Goal: Transaction & Acquisition: Obtain resource

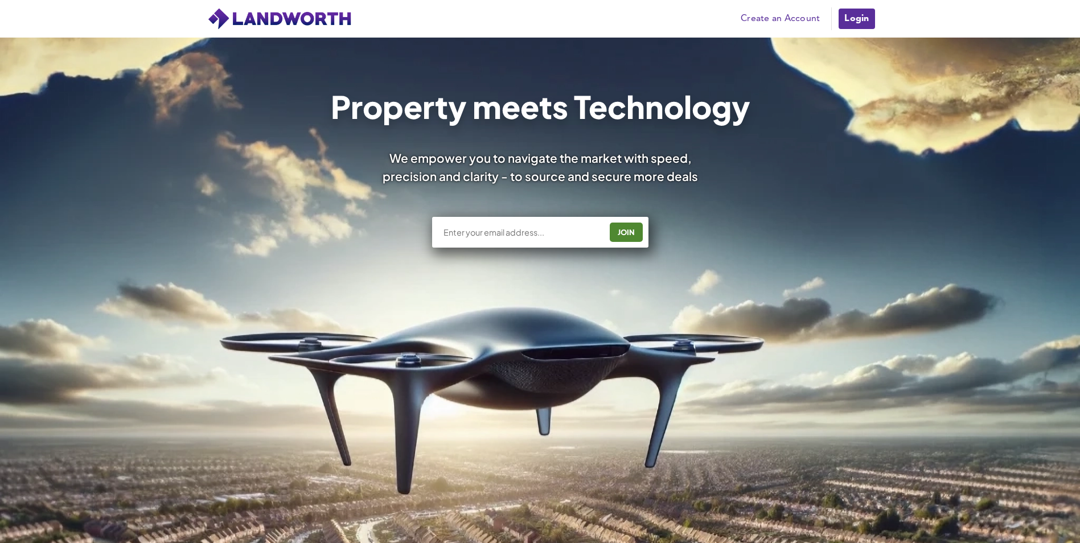
click at [786, 17] on link "Create an Account" at bounding box center [780, 18] width 91 height 17
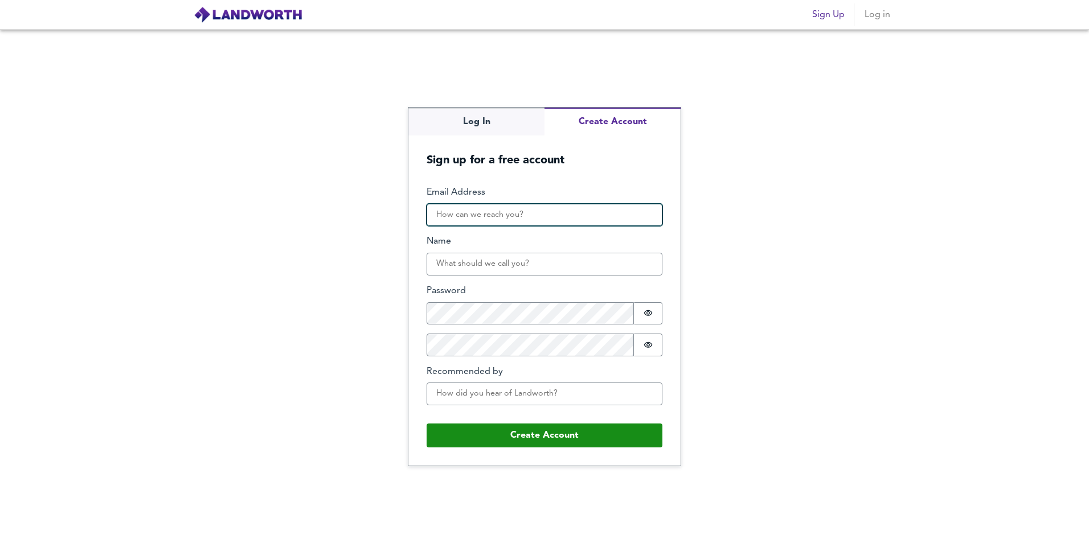
click at [514, 215] on input "Email Address" at bounding box center [545, 215] width 236 height 23
type input "s.joyce@21finance.com"
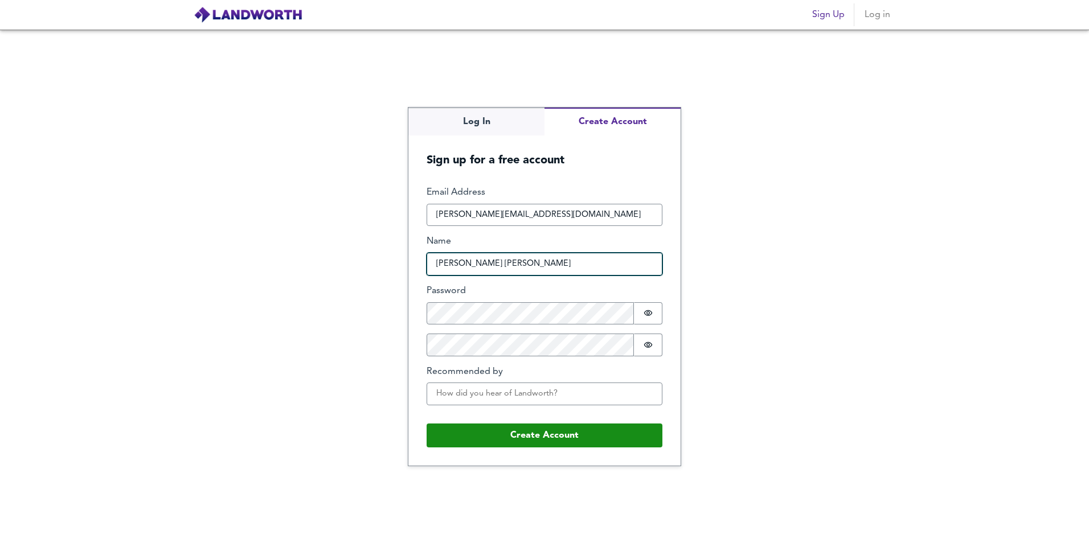
click at [494, 264] on input "samantha louise joyce" at bounding box center [545, 264] width 236 height 23
type input "samantha joyce"
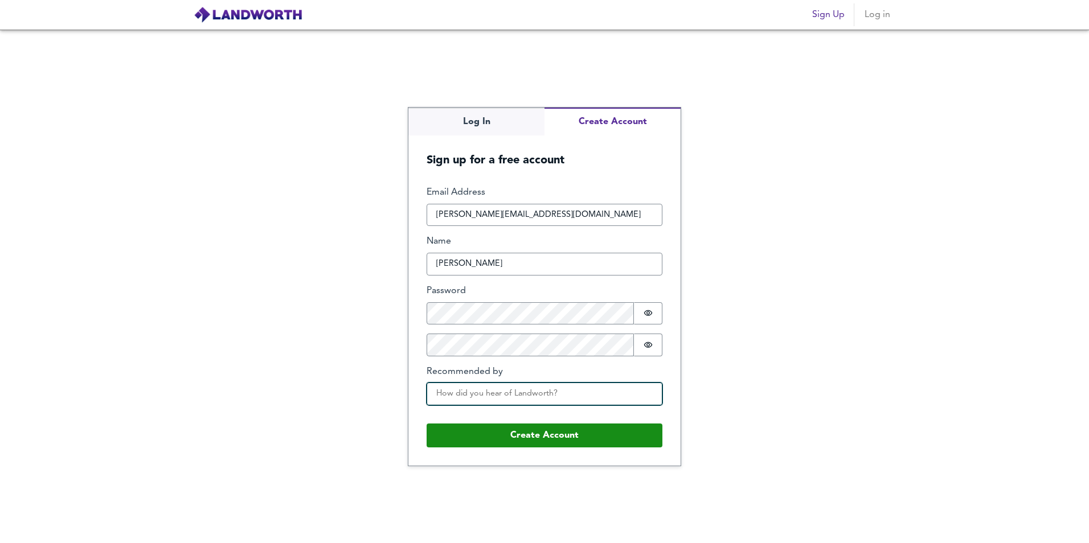
click at [538, 394] on input "Recommended by" at bounding box center [545, 394] width 236 height 23
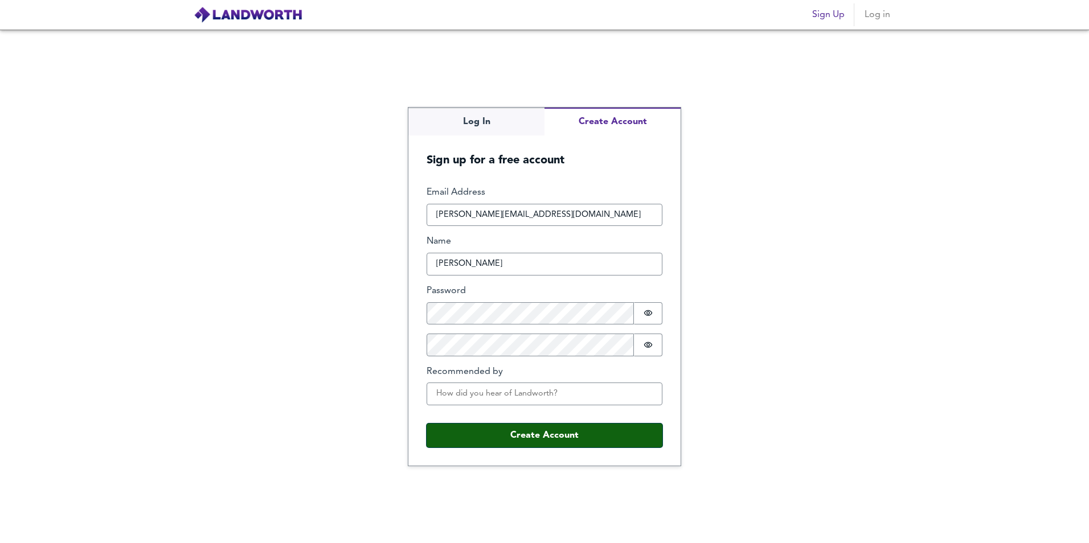
click at [542, 427] on button "Create Account" at bounding box center [545, 436] width 236 height 24
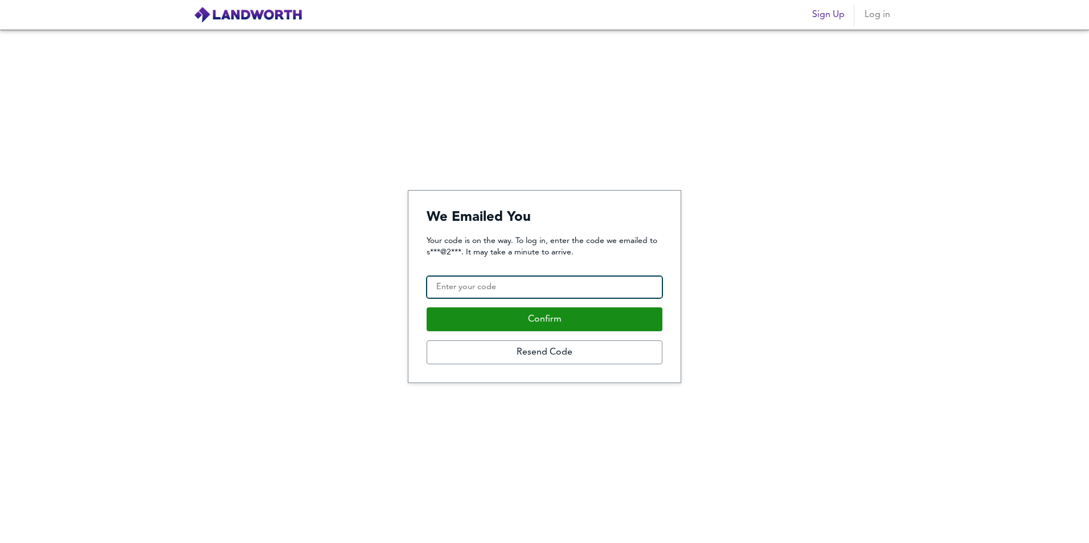
click at [567, 284] on input "Confirmation Code" at bounding box center [545, 287] width 236 height 23
click at [497, 285] on input "Confirmation Code" at bounding box center [545, 287] width 236 height 23
paste input "078010"
type input "078010"
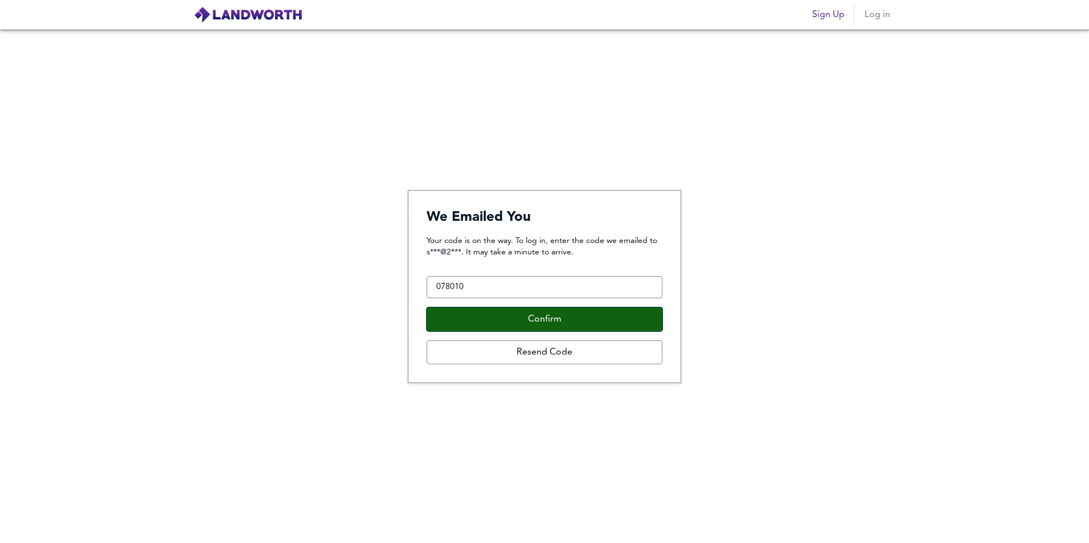
click at [529, 320] on button "Confirm" at bounding box center [545, 320] width 236 height 24
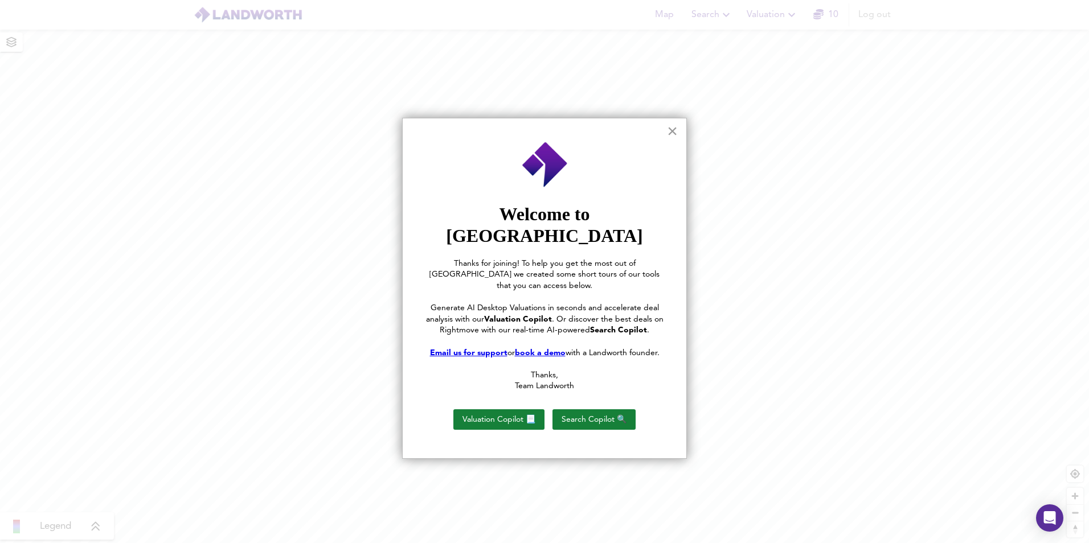
click at [673, 132] on button "×" at bounding box center [672, 131] width 11 height 18
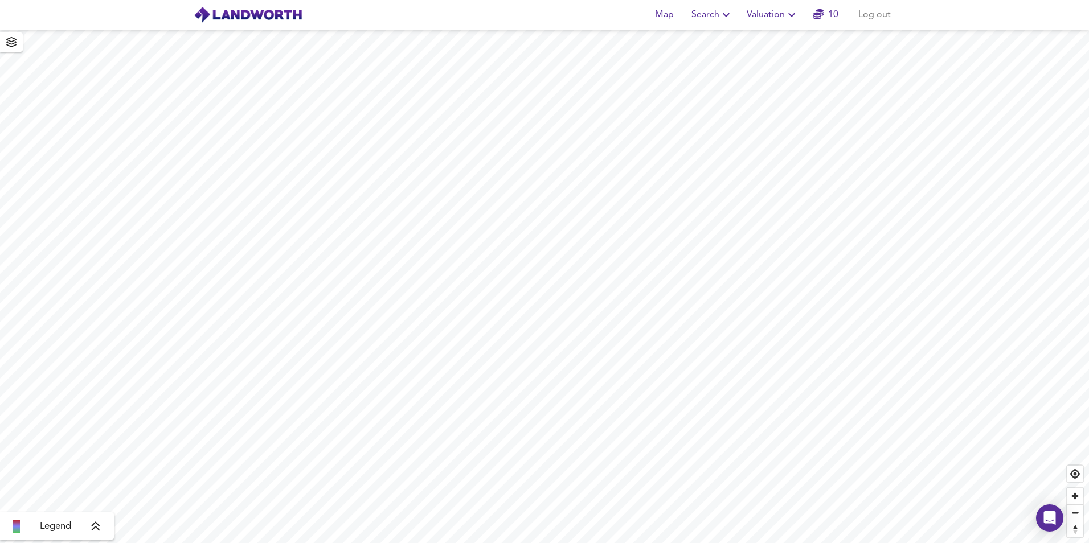
click at [829, 7] on link "10" at bounding box center [825, 15] width 25 height 16
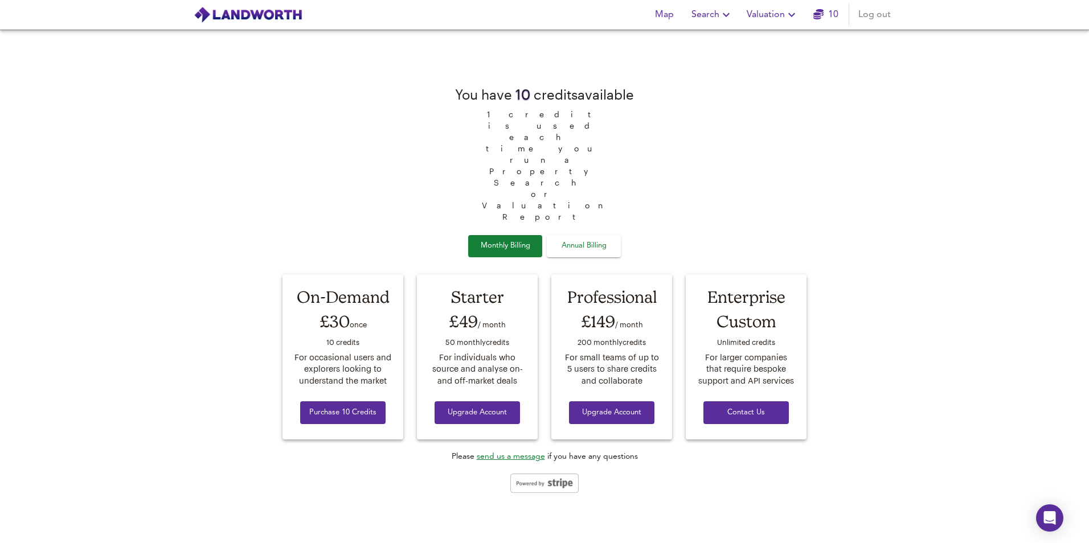
click at [772, 9] on span "Valuation" at bounding box center [773, 15] width 52 height 16
click at [785, 60] on li "Valuation Report History" at bounding box center [773, 61] width 136 height 21
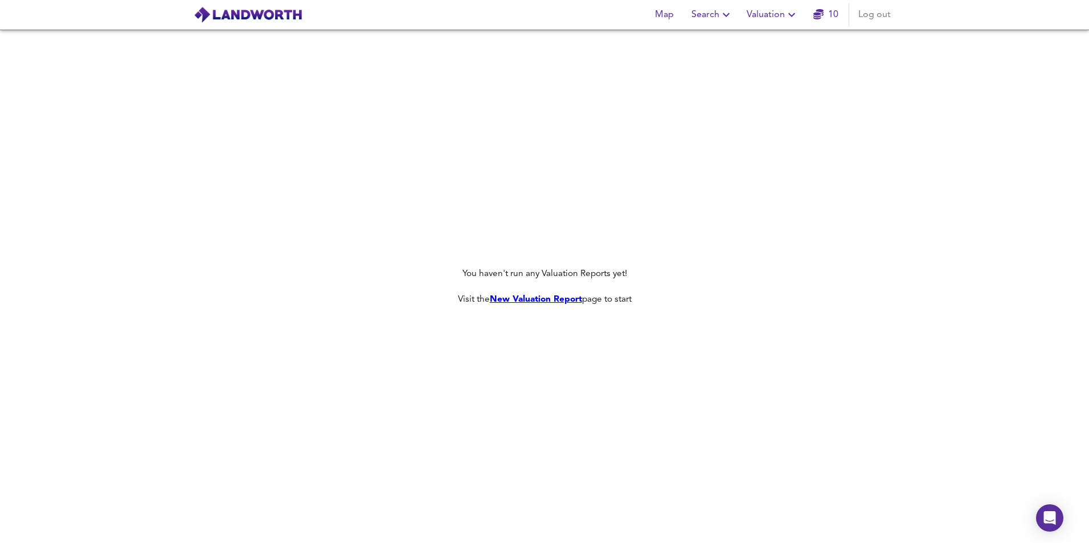
click at [783, 21] on span "Valuation" at bounding box center [773, 15] width 52 height 16
click at [781, 43] on li "New Valuation Report" at bounding box center [773, 41] width 136 height 21
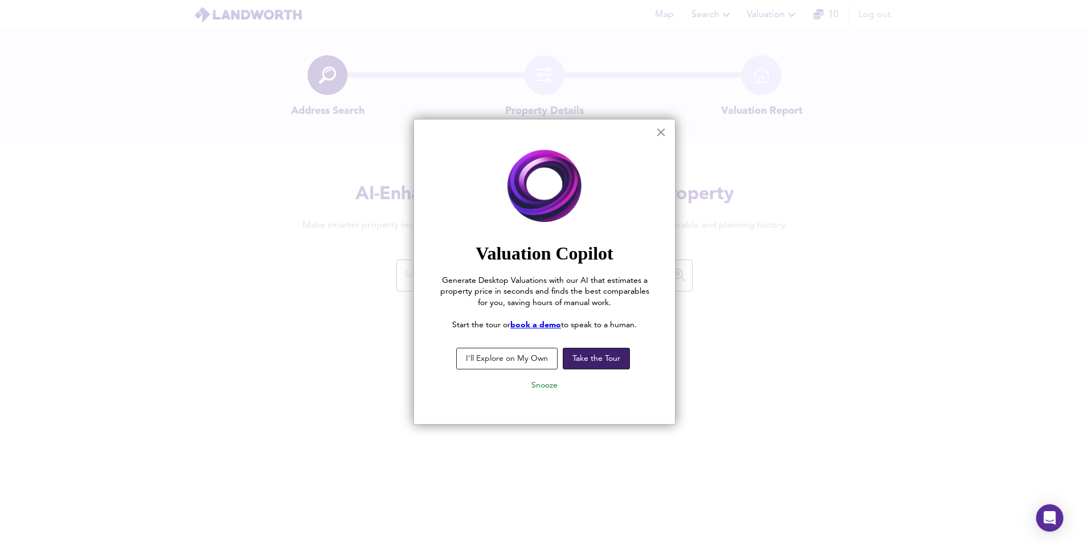
click at [573, 359] on button "Take the Tour" at bounding box center [596, 359] width 67 height 22
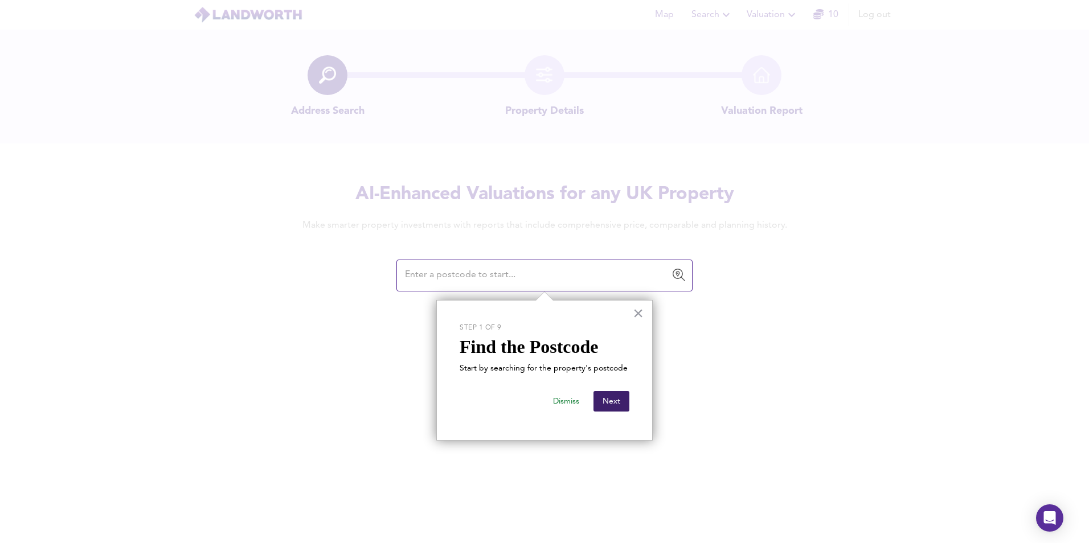
click at [614, 402] on button "Next" at bounding box center [611, 401] width 36 height 21
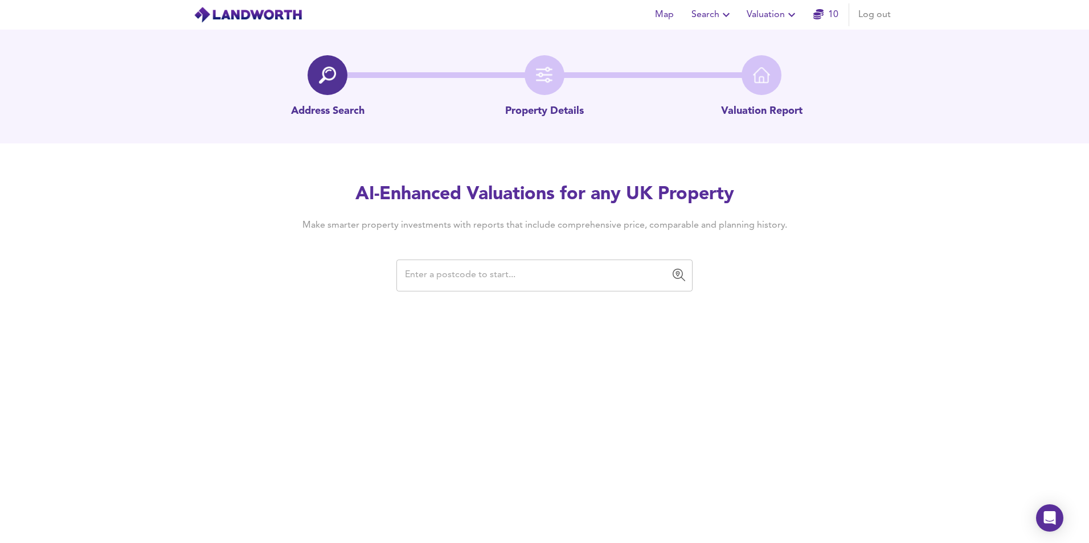
click at [521, 269] on input "text" at bounding box center [536, 276] width 269 height 22
type input "d"
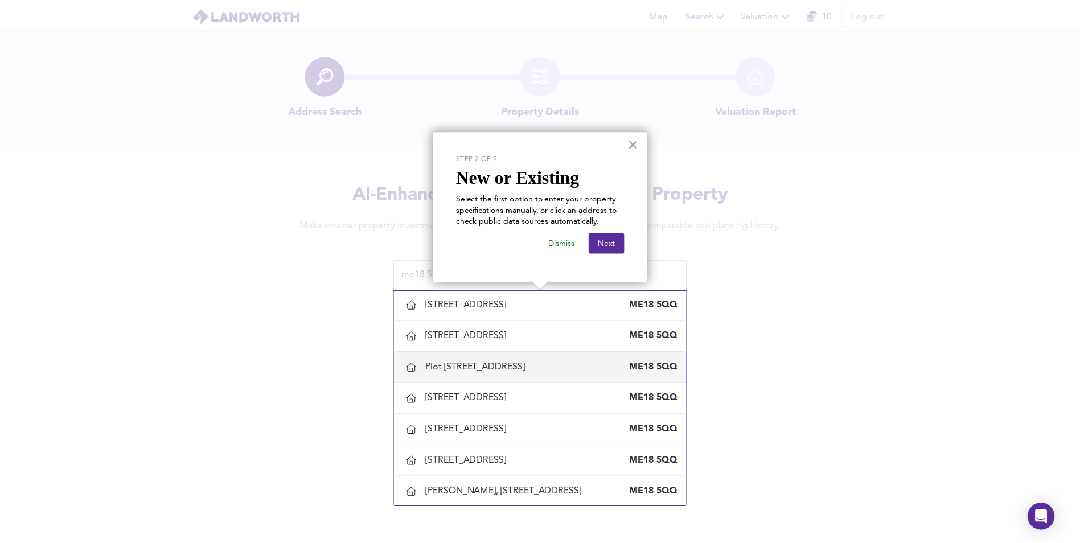
scroll to position [399, 0]
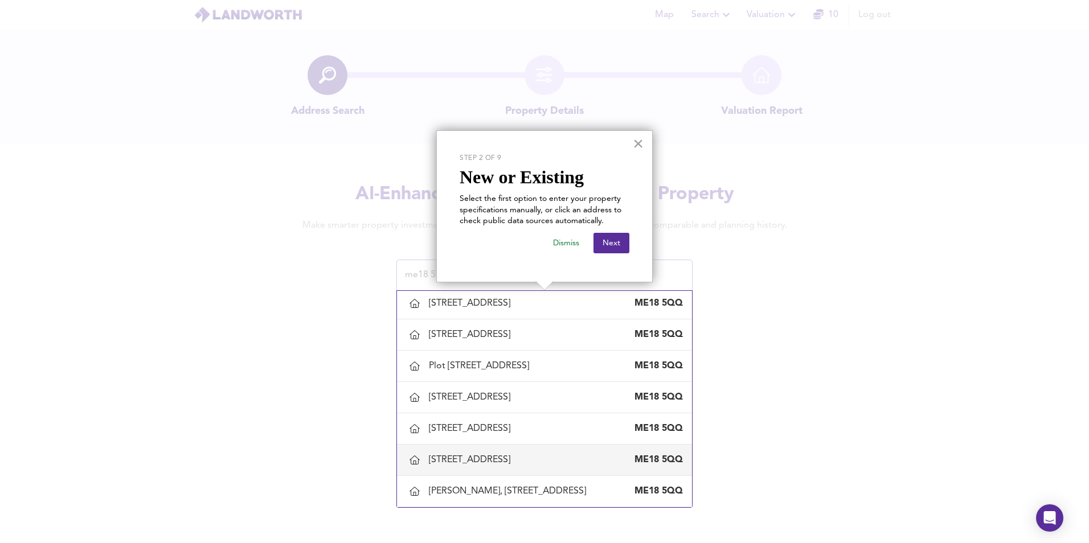
click at [497, 455] on div "238 Butchers Lane, Maidstone, Kent" at bounding box center [472, 460] width 86 height 13
type input "238 Butchers Lane, Maidstone, Kent"
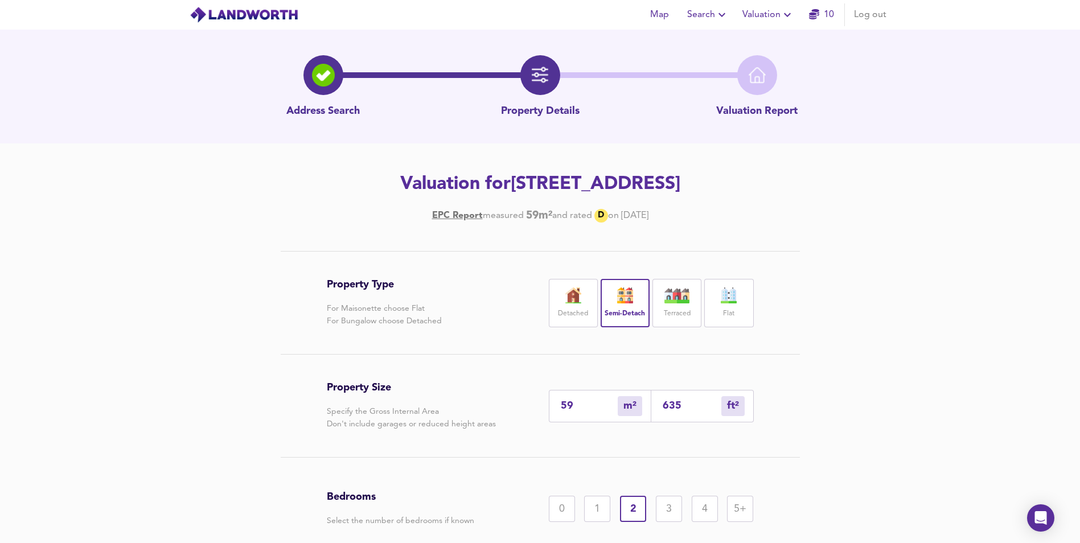
scroll to position [58, 0]
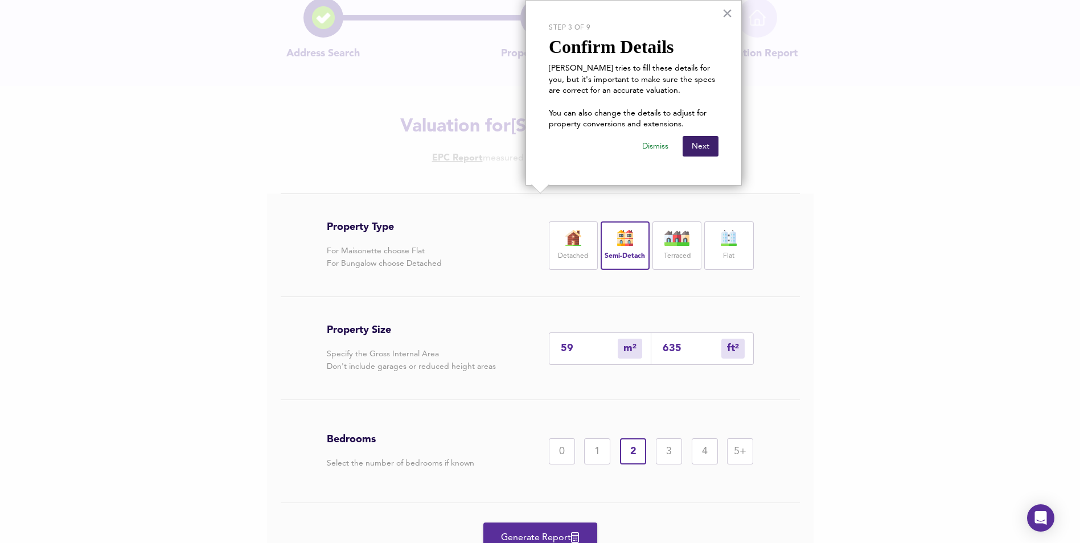
click at [709, 145] on button "Next" at bounding box center [701, 146] width 36 height 21
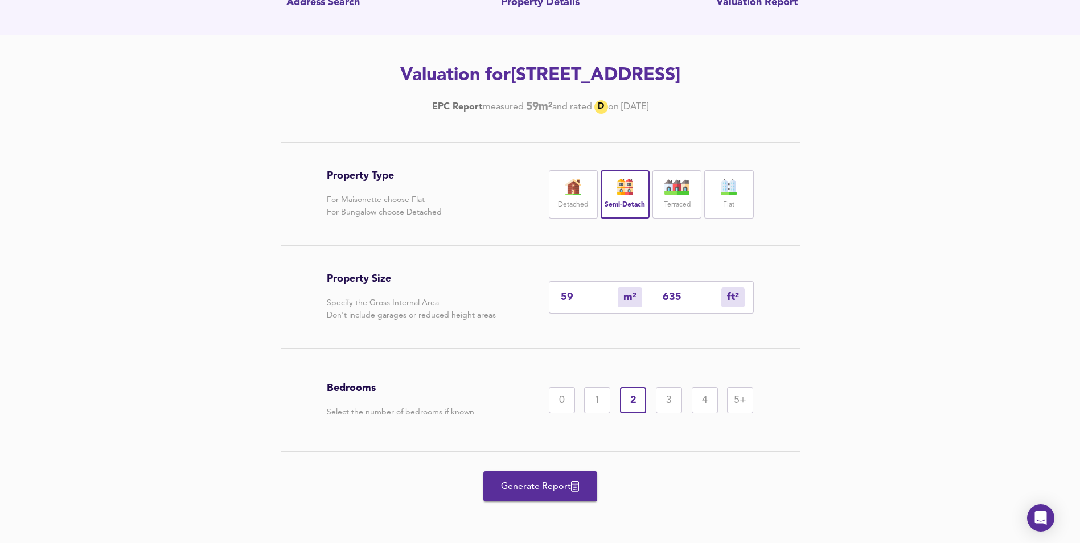
scroll to position [109, 0]
click at [530, 489] on span "Generate Report" at bounding box center [540, 486] width 91 height 16
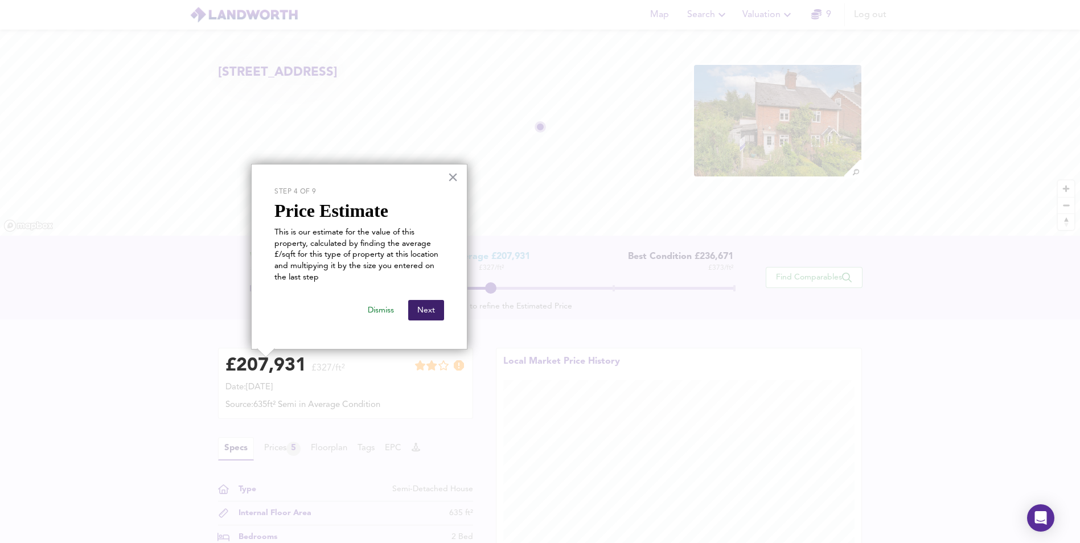
click at [432, 312] on button "Next" at bounding box center [426, 310] width 36 height 21
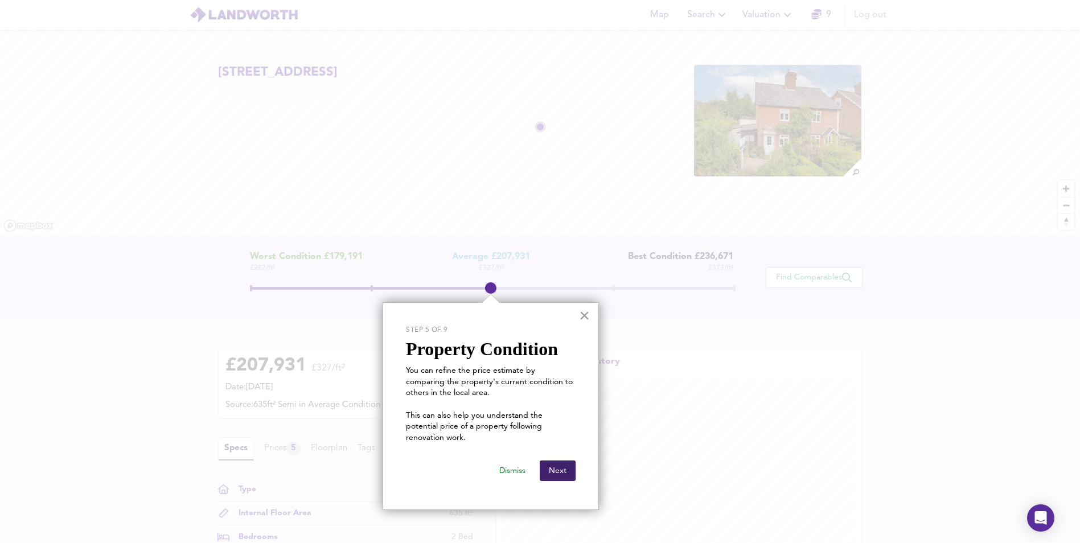
click at [559, 461] on button "Next" at bounding box center [558, 471] width 36 height 21
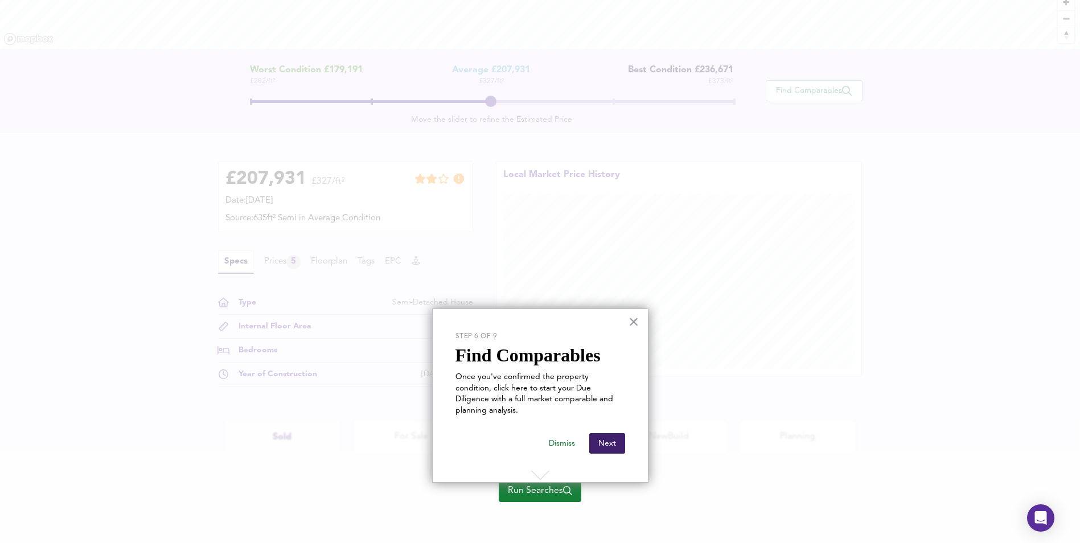
click at [614, 433] on button "Next" at bounding box center [607, 443] width 36 height 21
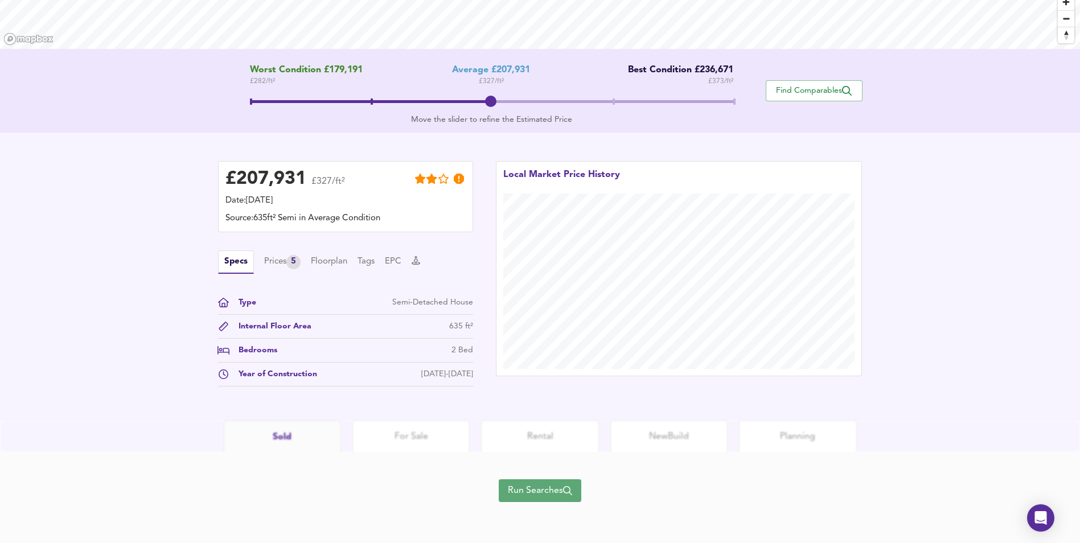
click at [535, 488] on span "Run Searches" at bounding box center [540, 491] width 64 height 16
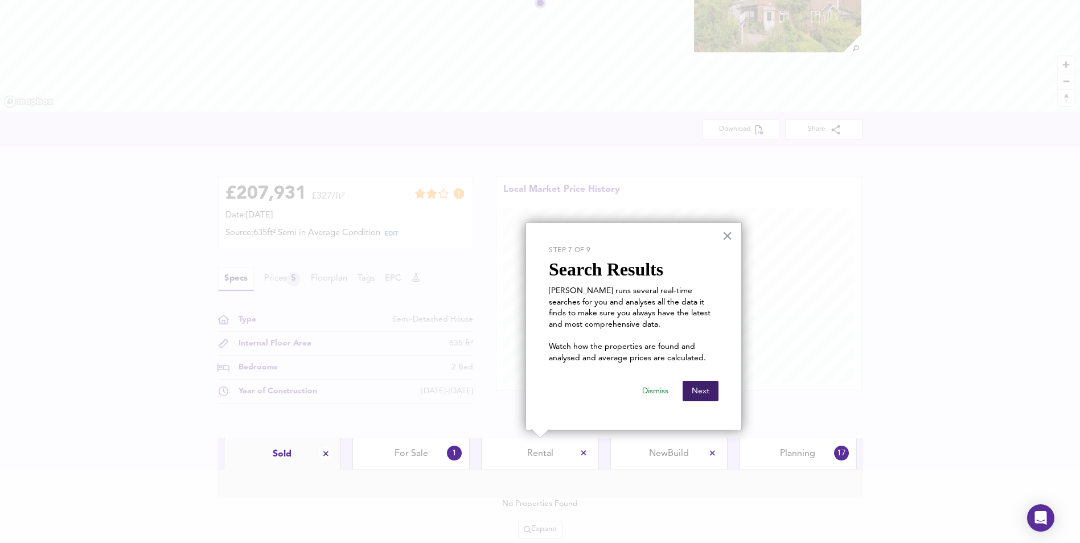
click at [705, 390] on button "Next" at bounding box center [701, 391] width 36 height 21
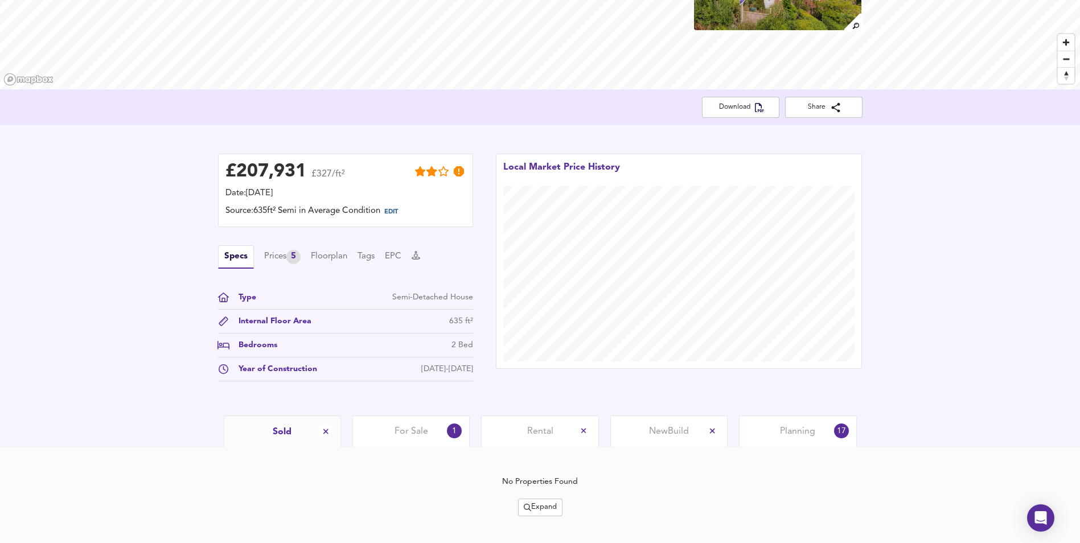
scroll to position [165, 0]
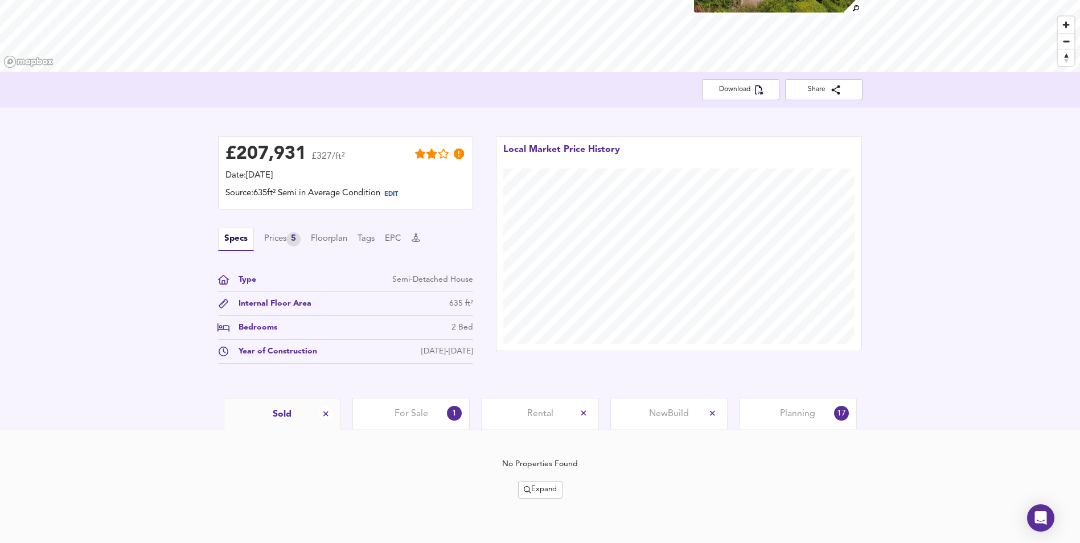
click at [410, 413] on span "For Sale" at bounding box center [412, 414] width 34 height 13
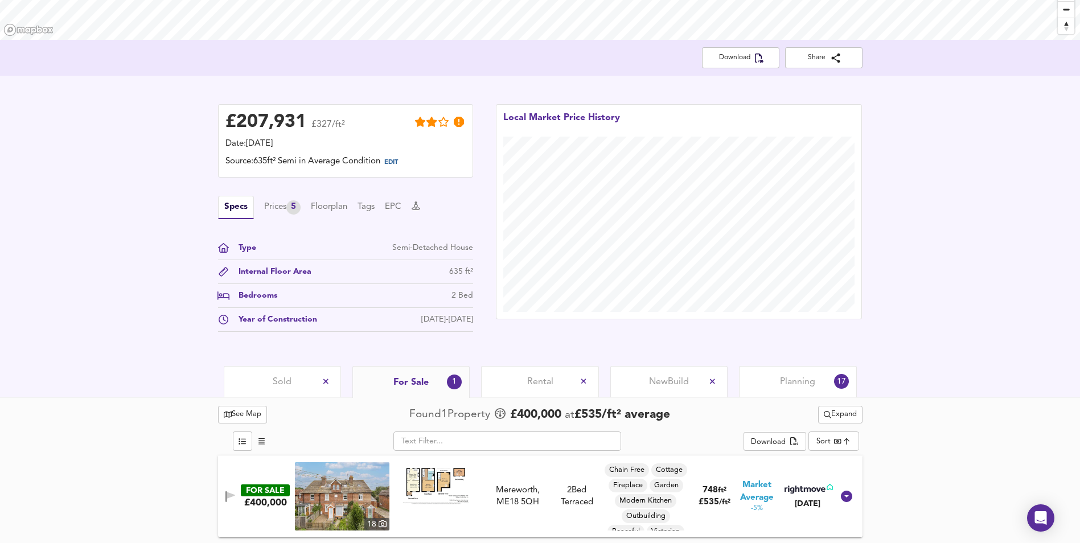
scroll to position [140, 0]
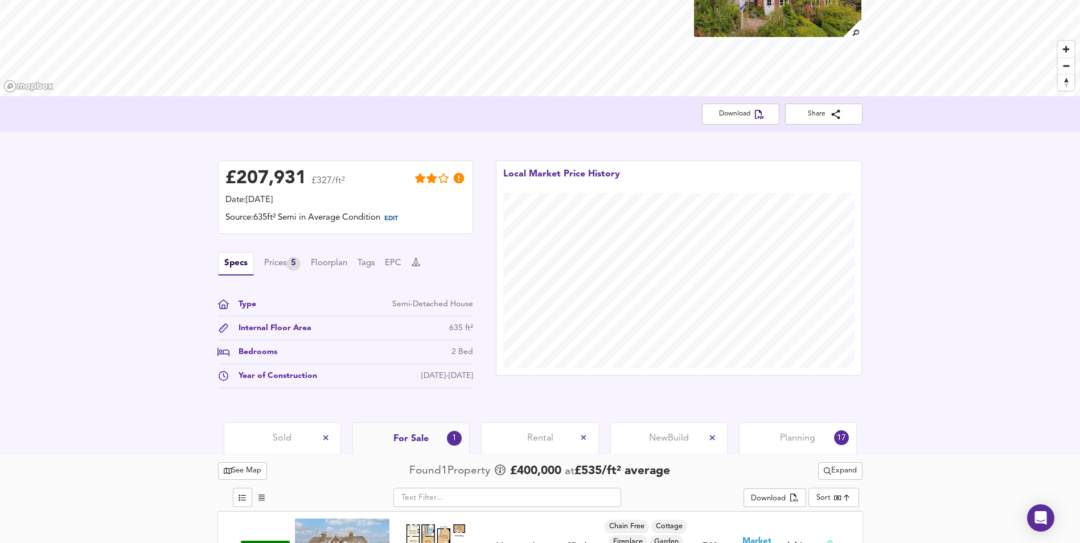
click at [802, 448] on div "Planning 17" at bounding box center [797, 438] width 117 height 31
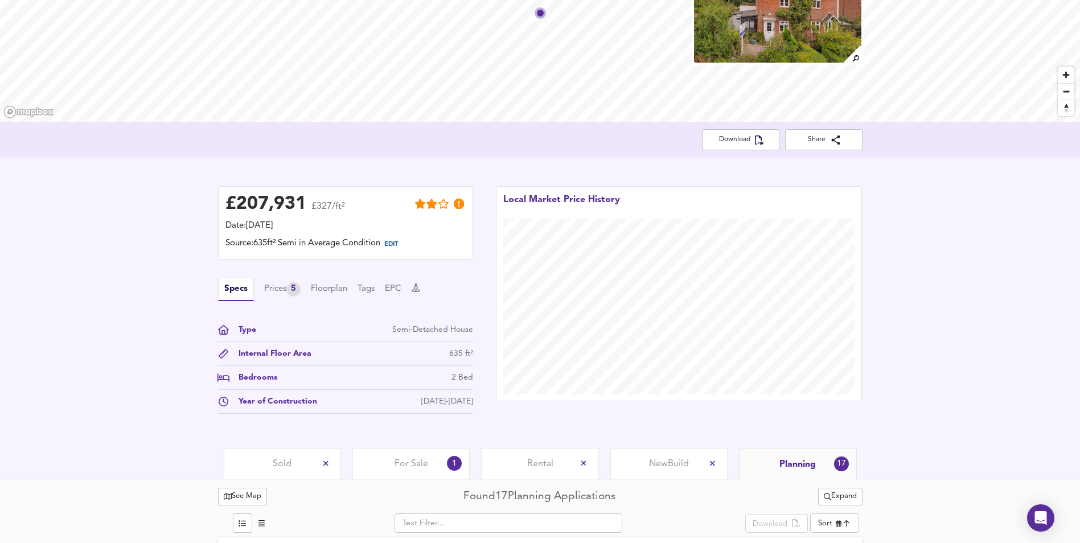
scroll to position [57, 0]
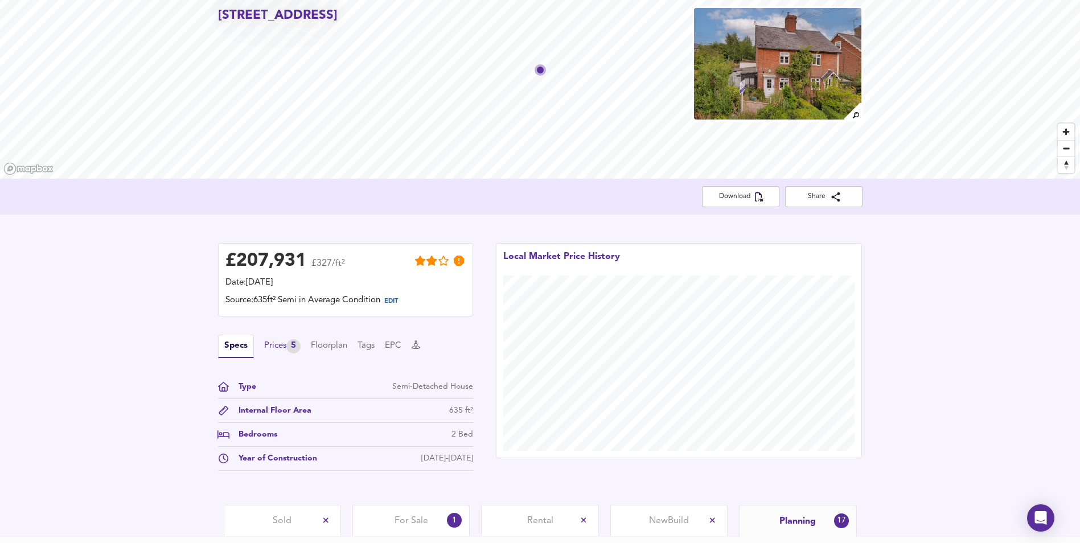
click at [288, 345] on div "Prices 5" at bounding box center [282, 346] width 36 height 14
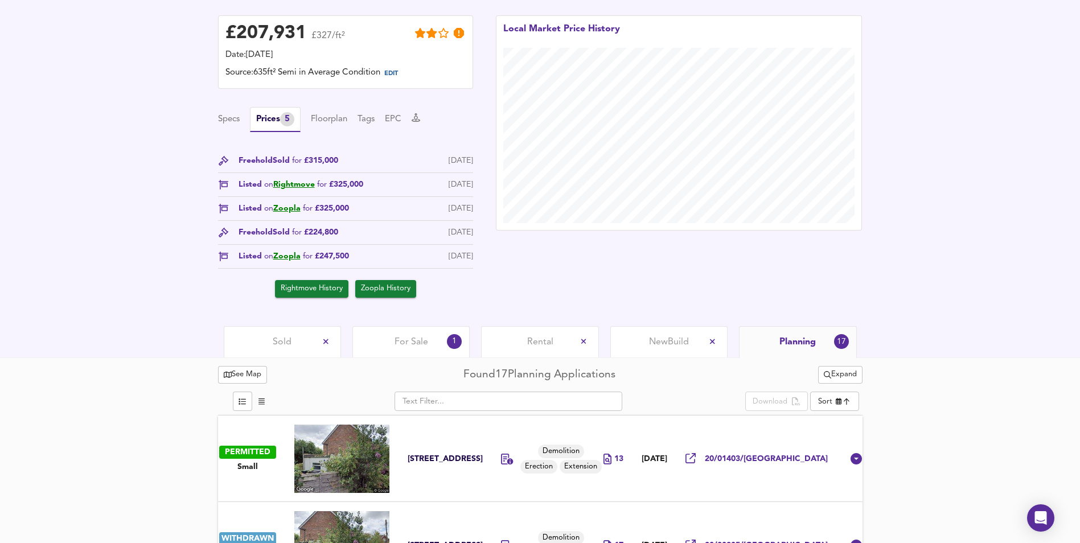
scroll to position [0, 0]
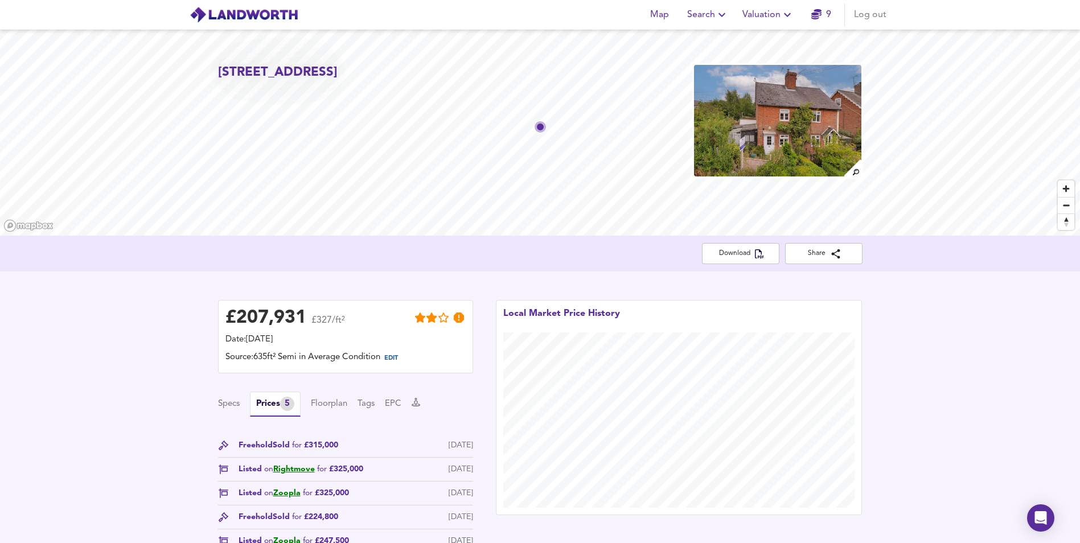
click at [855, 171] on img at bounding box center [853, 168] width 20 height 20
